Goal: Contribute content

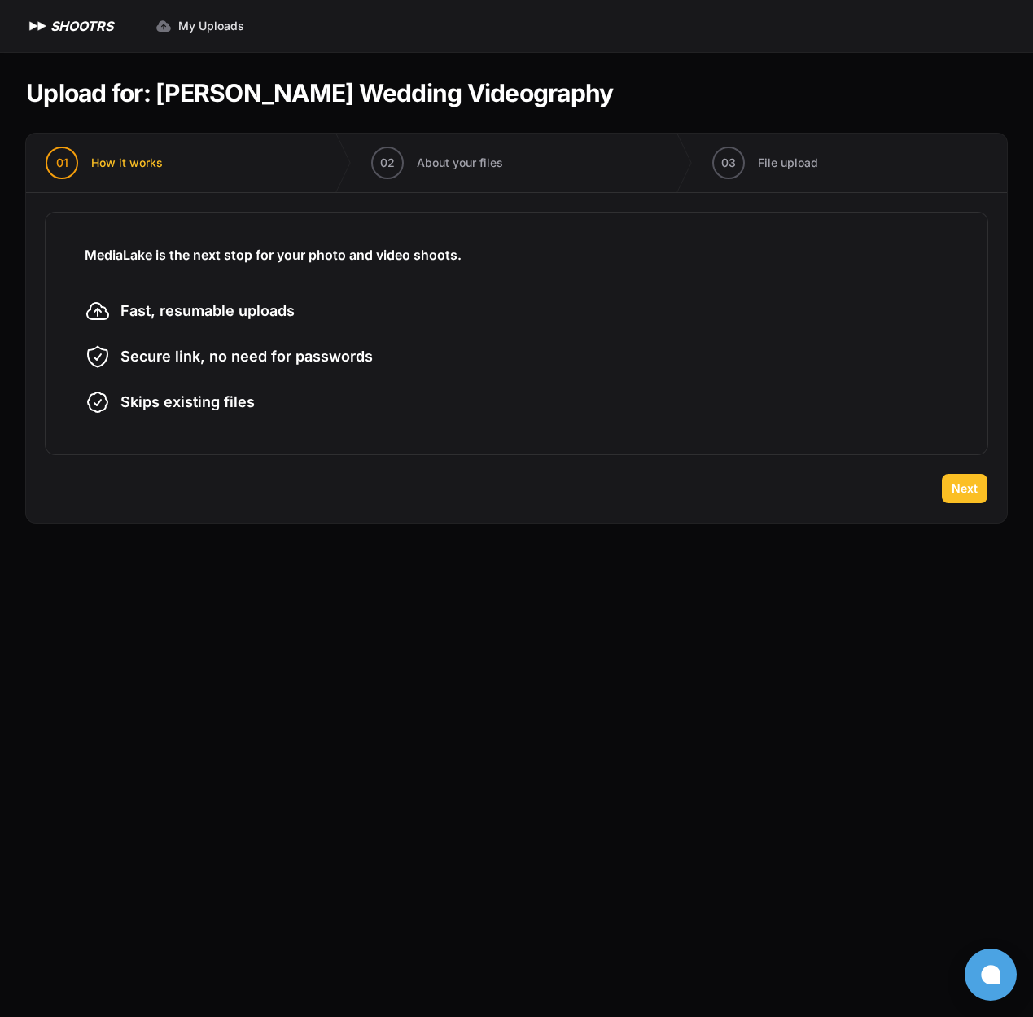
click at [967, 489] on span "Next" at bounding box center [965, 488] width 26 height 16
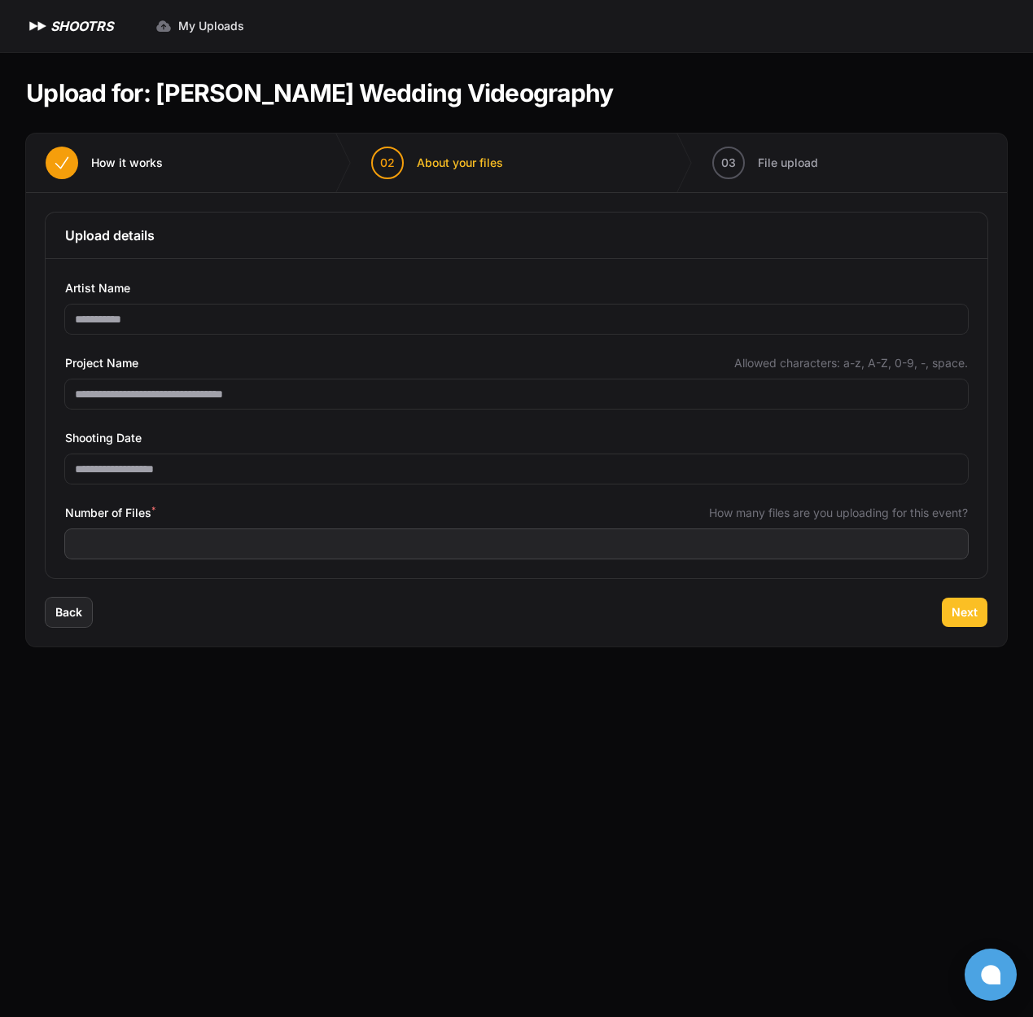
click at [950, 614] on button "Next" at bounding box center [965, 612] width 46 height 29
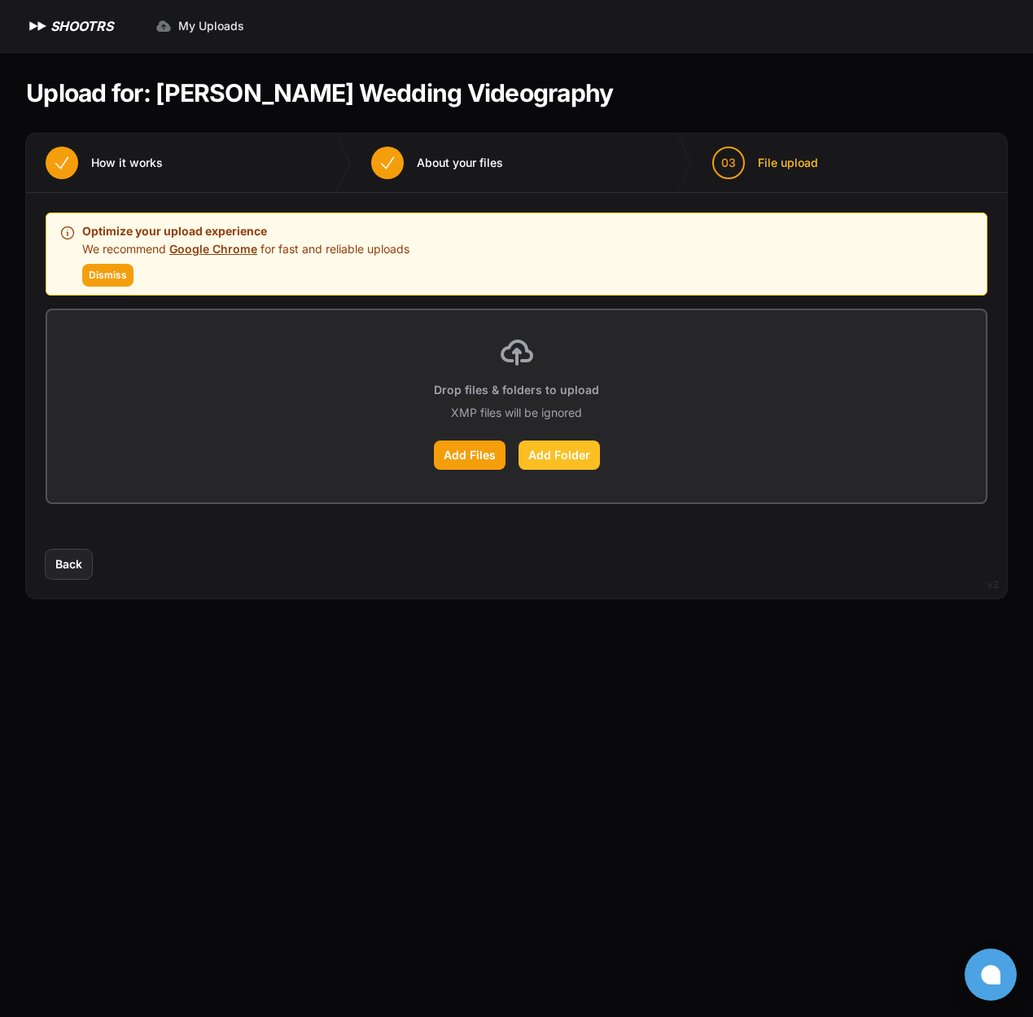
click at [566, 458] on label "Add Folder" at bounding box center [559, 455] width 81 height 29
click at [0, 0] on input "Add Folder" at bounding box center [0, 0] width 0 height 0
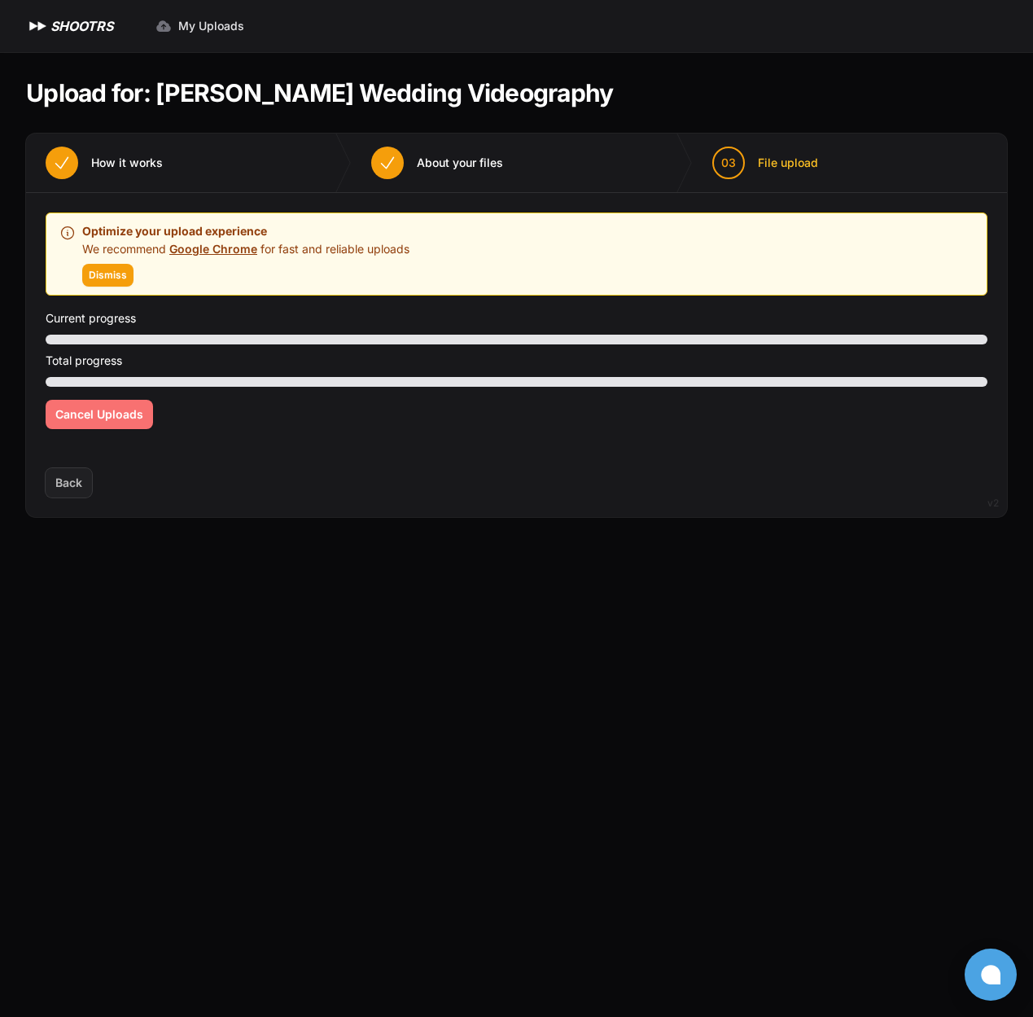
click at [91, 414] on span "Cancel Uploads" at bounding box center [99, 414] width 88 height 16
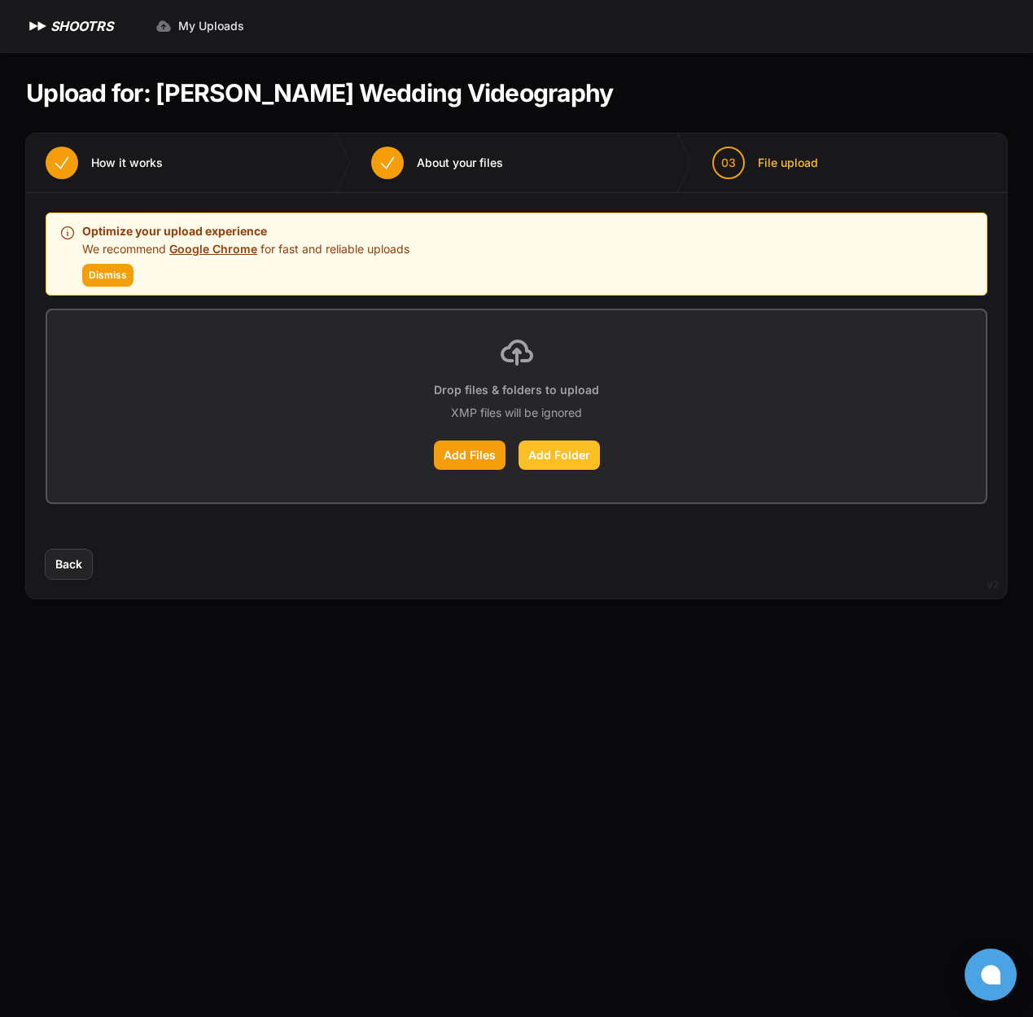
click at [546, 458] on label "Add Folder" at bounding box center [559, 455] width 81 height 29
click at [0, 0] on input "Add Folder" at bounding box center [0, 0] width 0 height 0
